Goal: Find specific page/section: Find specific page/section

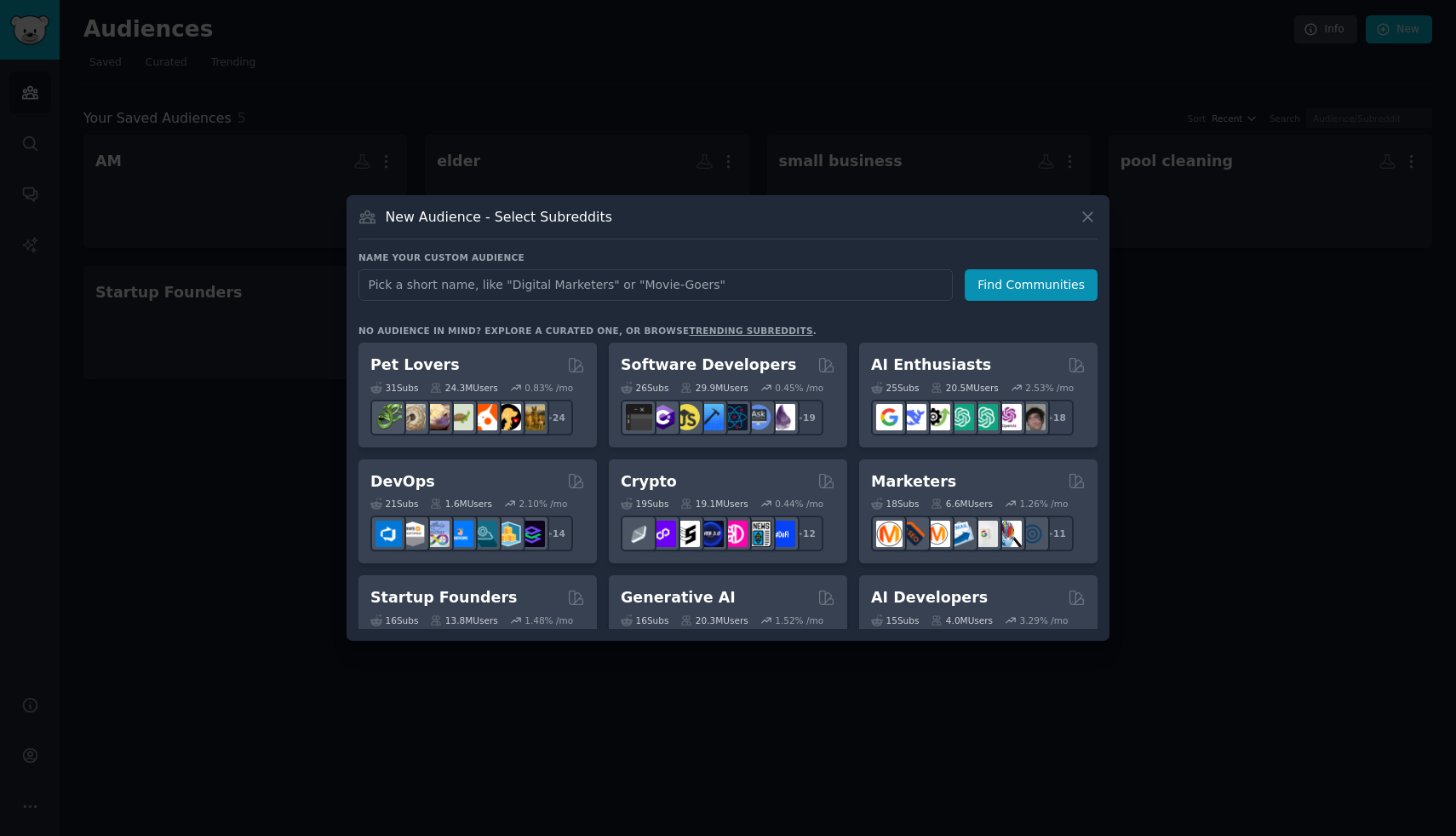
click at [520, 189] on div at bounding box center [728, 418] width 1456 height 836
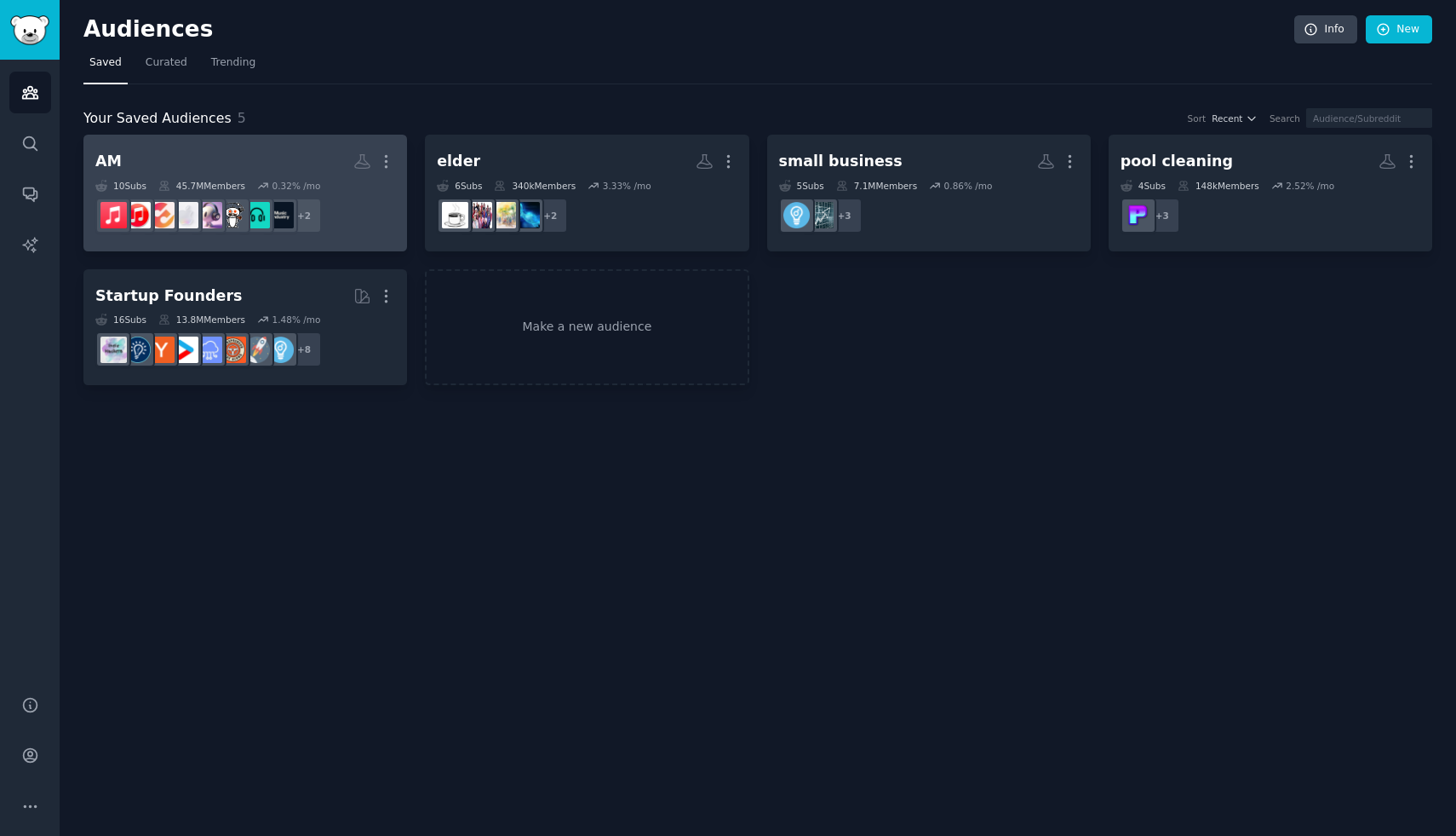
click at [293, 149] on h2 "AM More" at bounding box center [245, 161] width 300 height 30
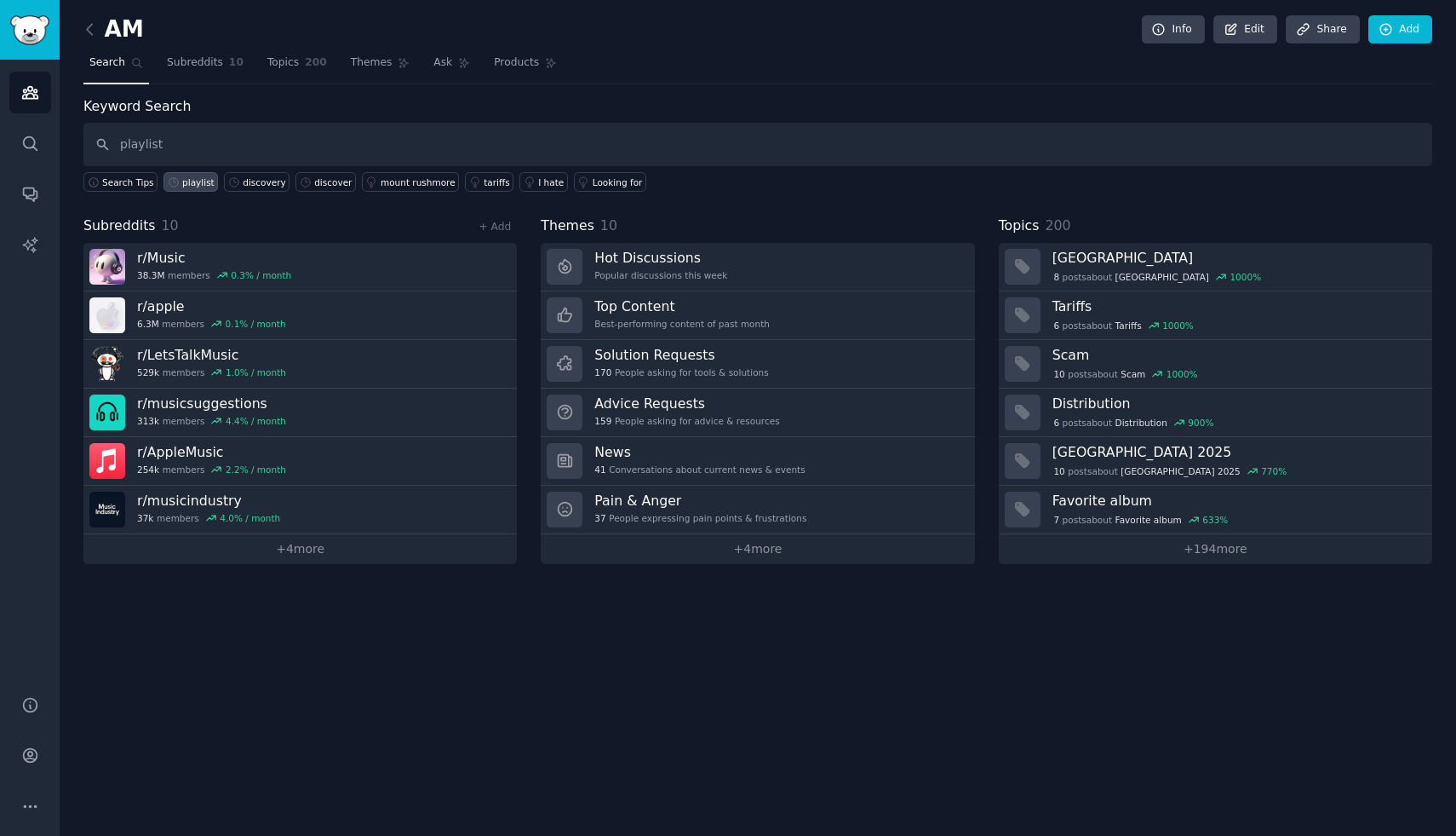
type input "playlist"
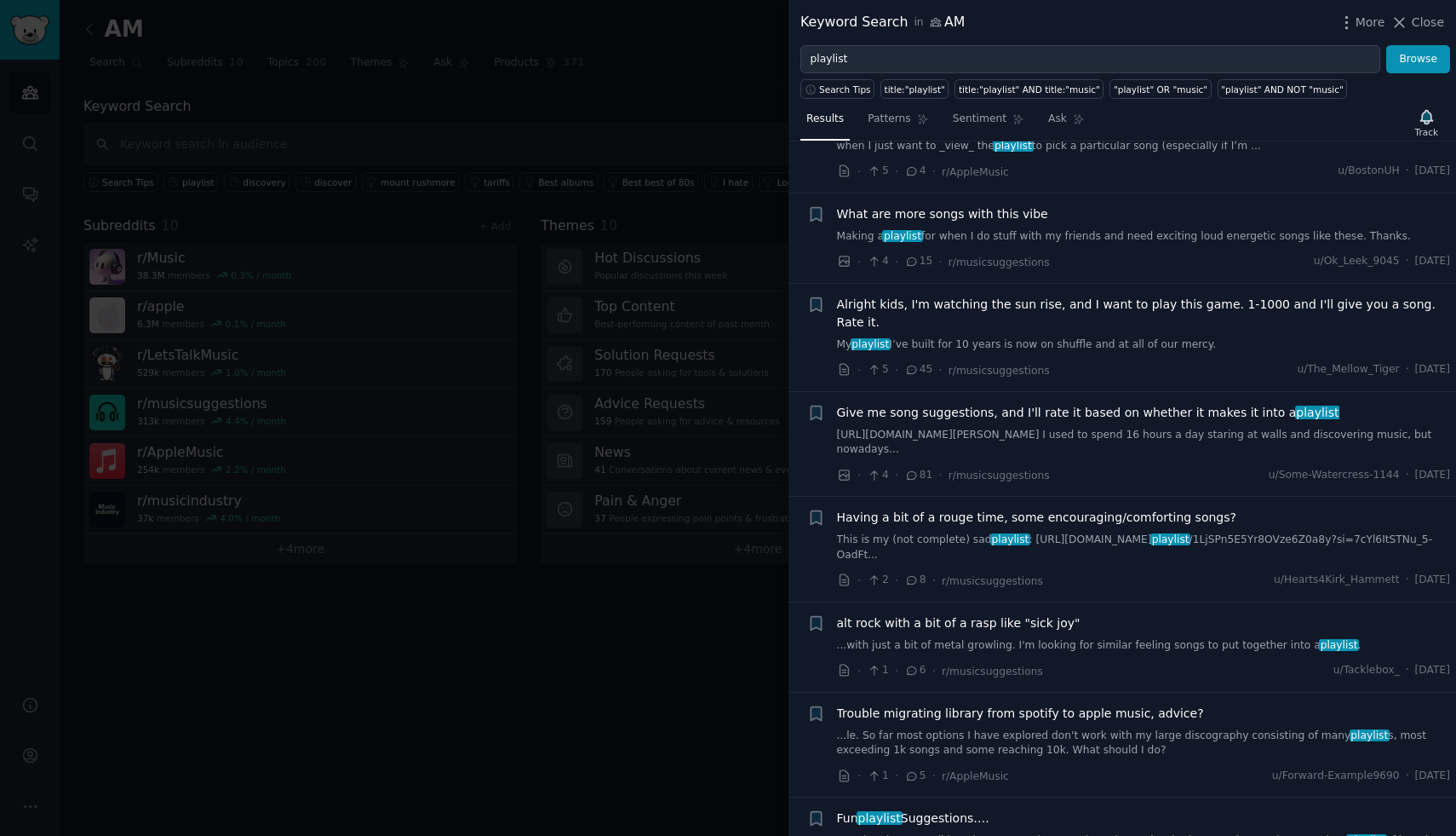
scroll to position [4572, 0]
